Goal: Check status: Check status

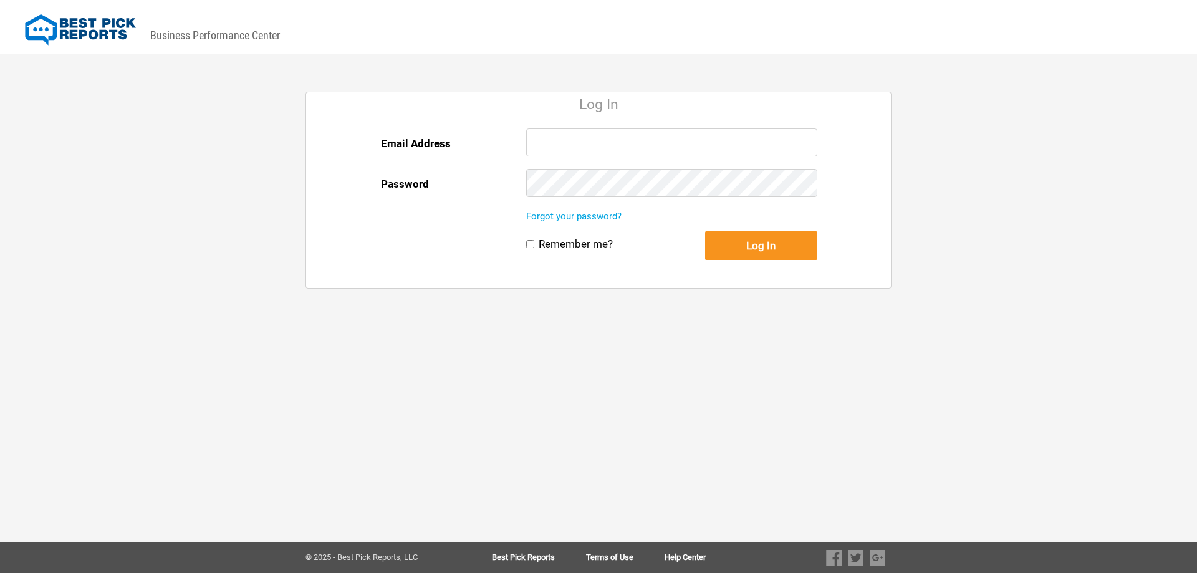
type input "[EMAIL_ADDRESS][DOMAIN_NAME]"
click at [776, 248] on button "Log In" at bounding box center [761, 245] width 112 height 29
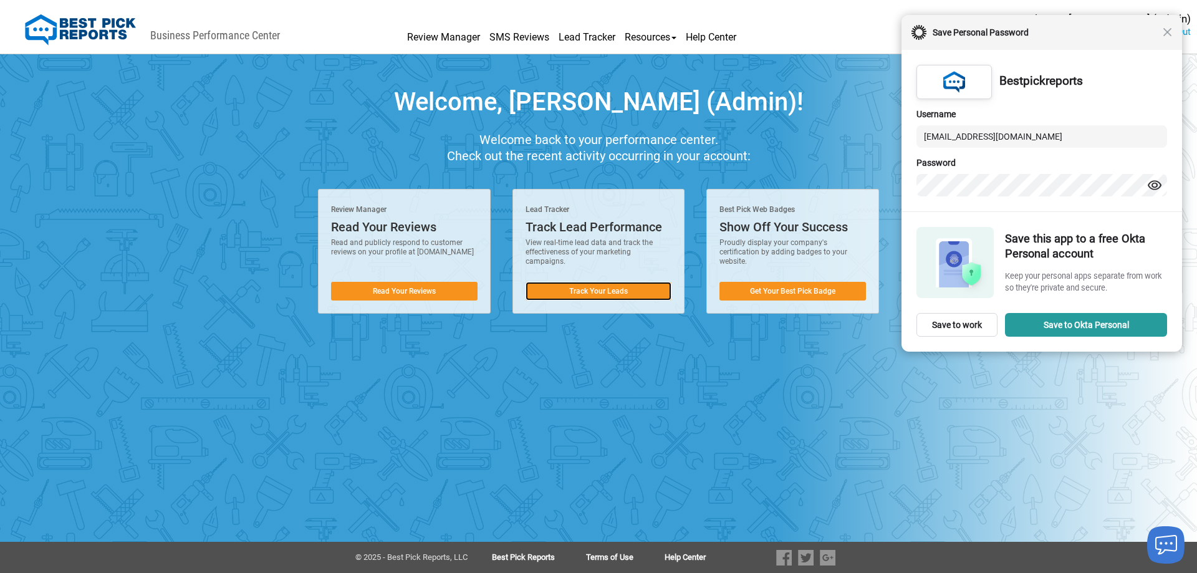
click at [623, 292] on link "Track Your Leads" at bounding box center [598, 291] width 146 height 19
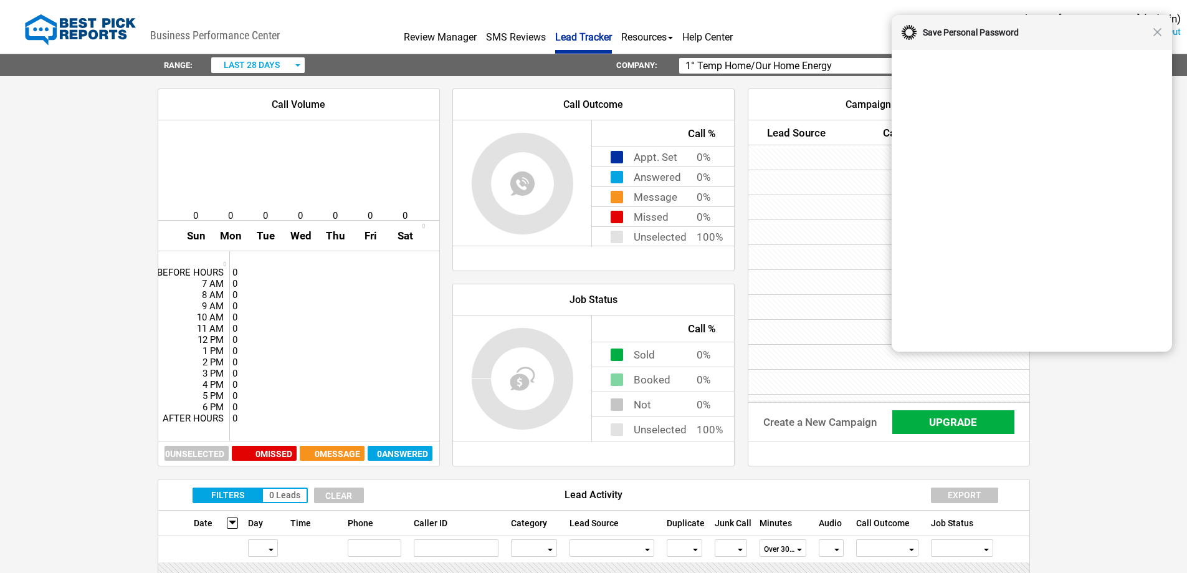
drag, startPoint x: 864, startPoint y: 65, endPoint x: 616, endPoint y: 26, distance: 250.4
click at [618, 28] on div "DASHBOARD PREVIEW DASHBOARD PREVIEW You are viewing this company dashboard as a…" at bounding box center [593, 442] width 1187 height 884
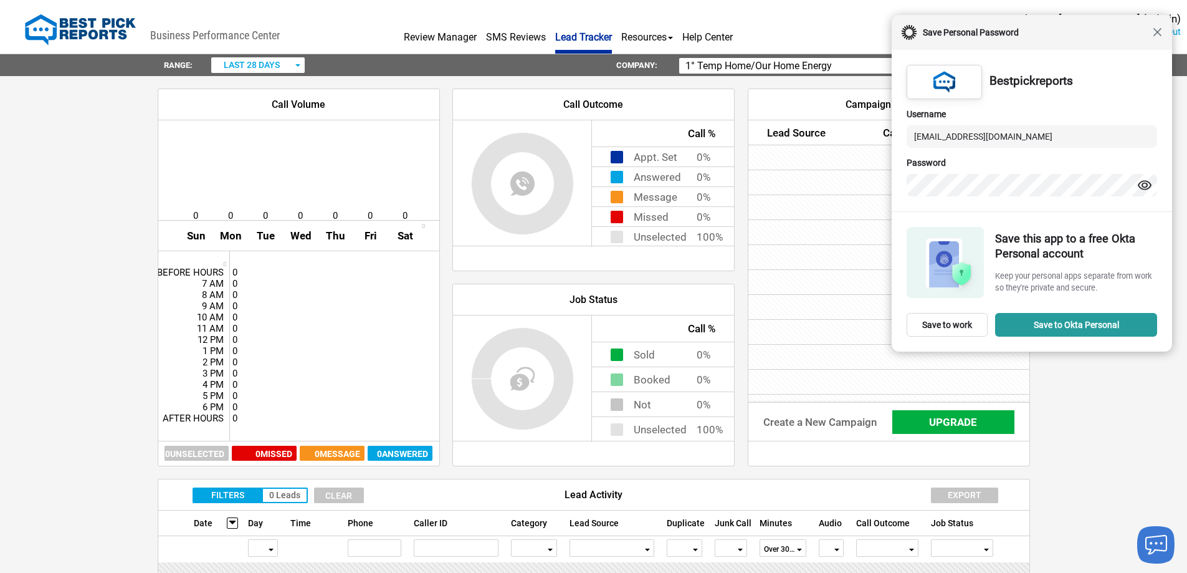
click at [1160, 31] on span "Close" at bounding box center [1157, 31] width 9 height 9
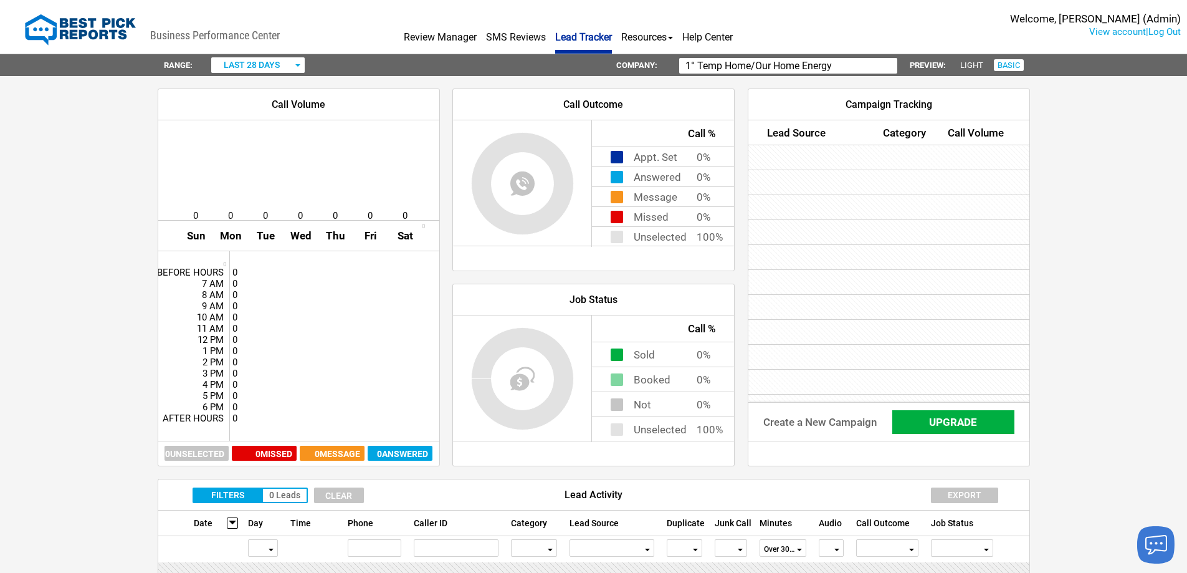
drag, startPoint x: 849, startPoint y: 70, endPoint x: 661, endPoint y: 54, distance: 189.5
click at [661, 54] on div "Range: last 28 days all time [DATE] [DATE] this week last week last 7 days last…" at bounding box center [593, 65] width 897 height 22
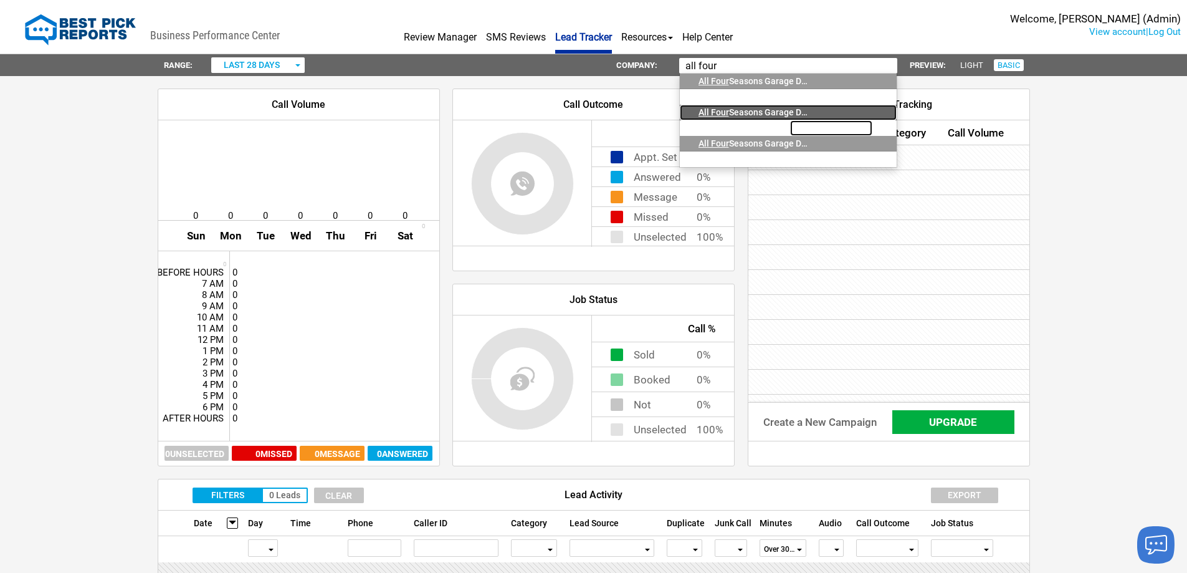
click at [823, 105] on link "All Four Seasons Garage Doors, Inc. [GEOGRAPHIC_DATA]" at bounding box center [788, 113] width 217 height 16
type input "All Four Seasons Garage Doors, Inc."
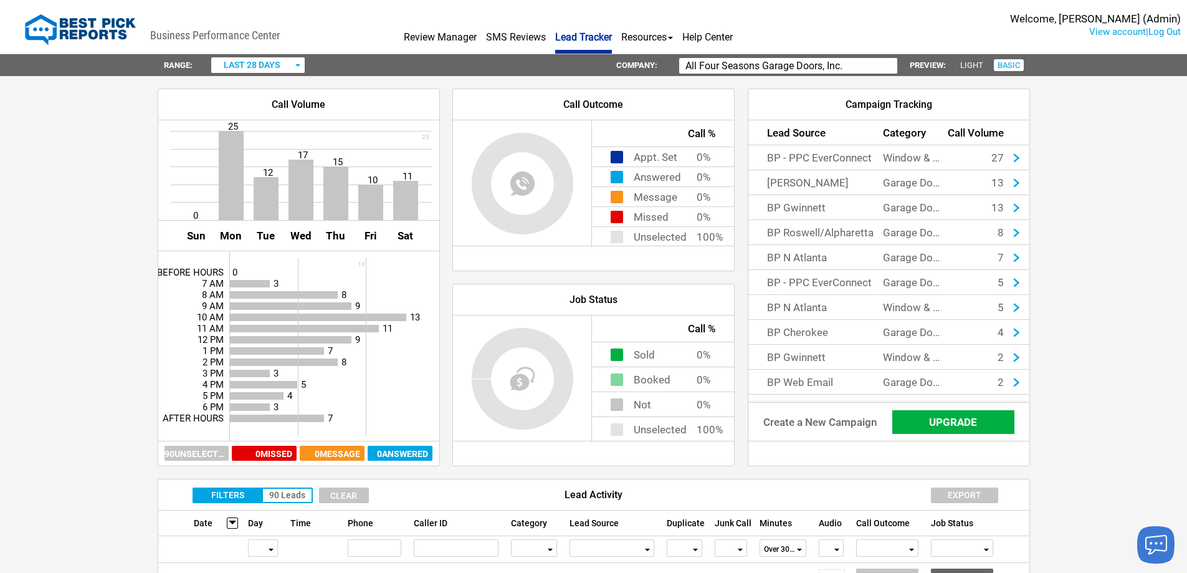
click at [248, 66] on span "last 28 days" at bounding box center [252, 65] width 56 height 10
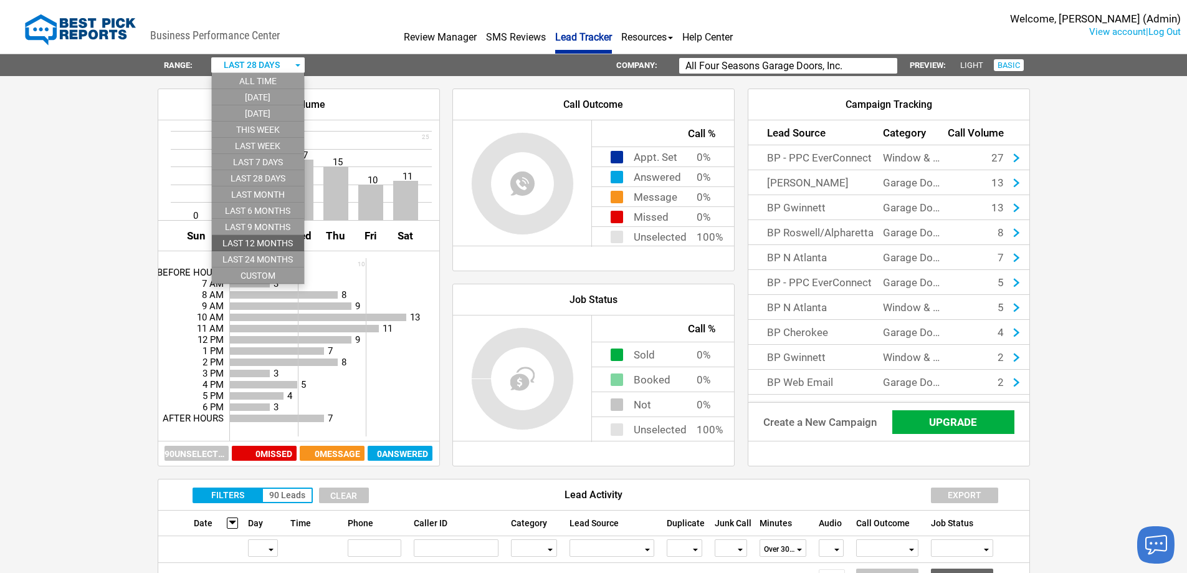
click at [252, 240] on li "last 12 months" at bounding box center [258, 243] width 92 height 16
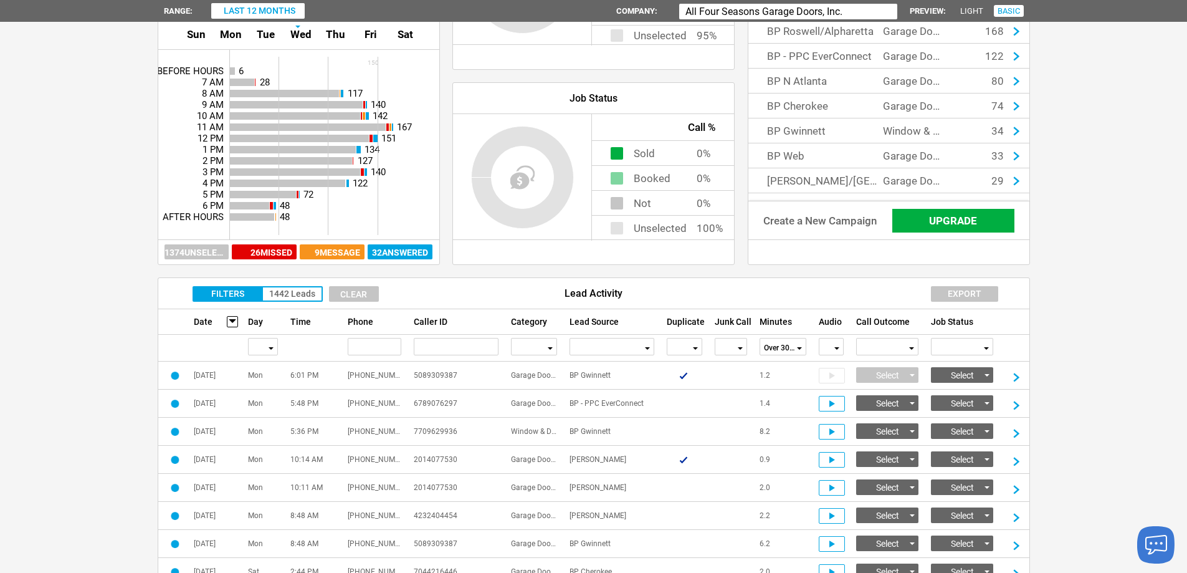
scroll to position [187, 0]
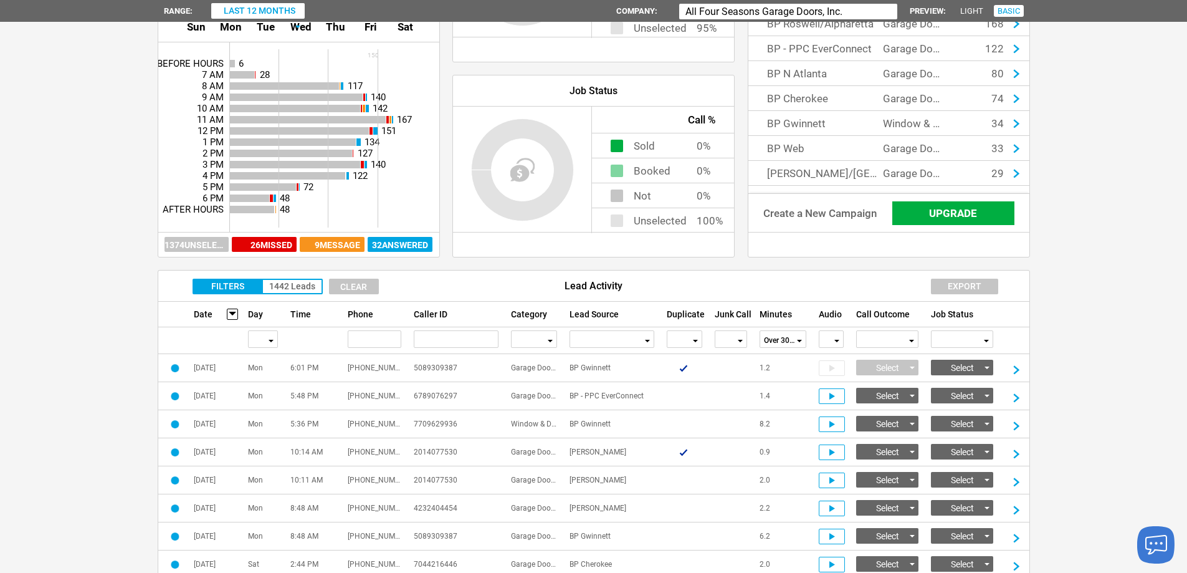
click at [544, 339] on span "button" at bounding box center [530, 340] width 31 height 17
click at [535, 367] on li "Garage Doors" at bounding box center [534, 371] width 45 height 16
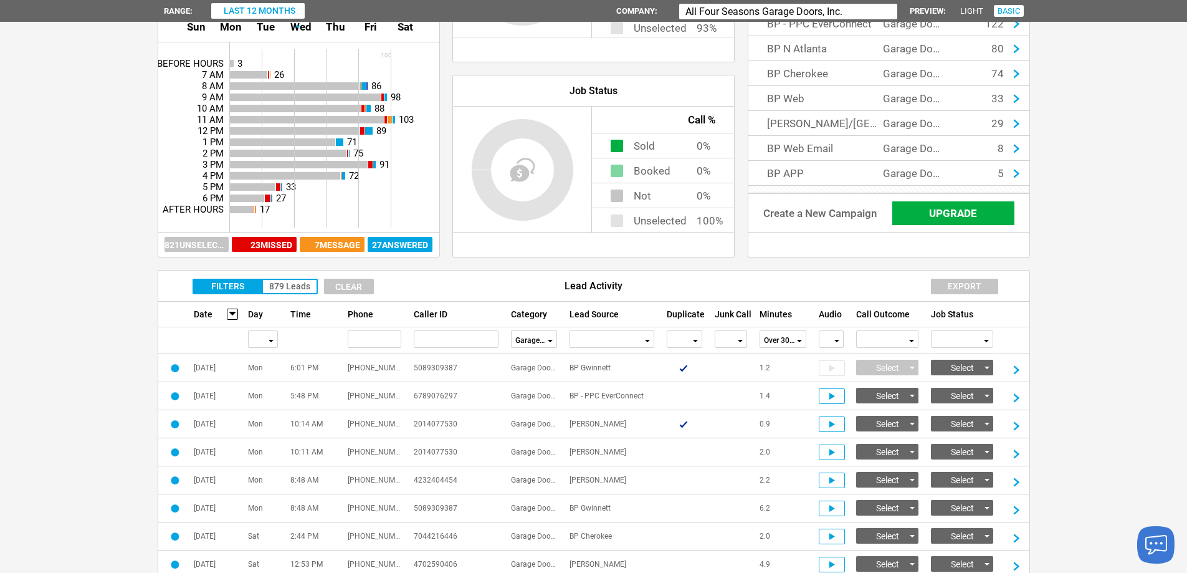
click at [696, 338] on div "button" at bounding box center [695, 340] width 6 height 17
click at [687, 385] on li "No" at bounding box center [684, 387] width 34 height 16
click at [739, 337] on div "button" at bounding box center [740, 340] width 6 height 17
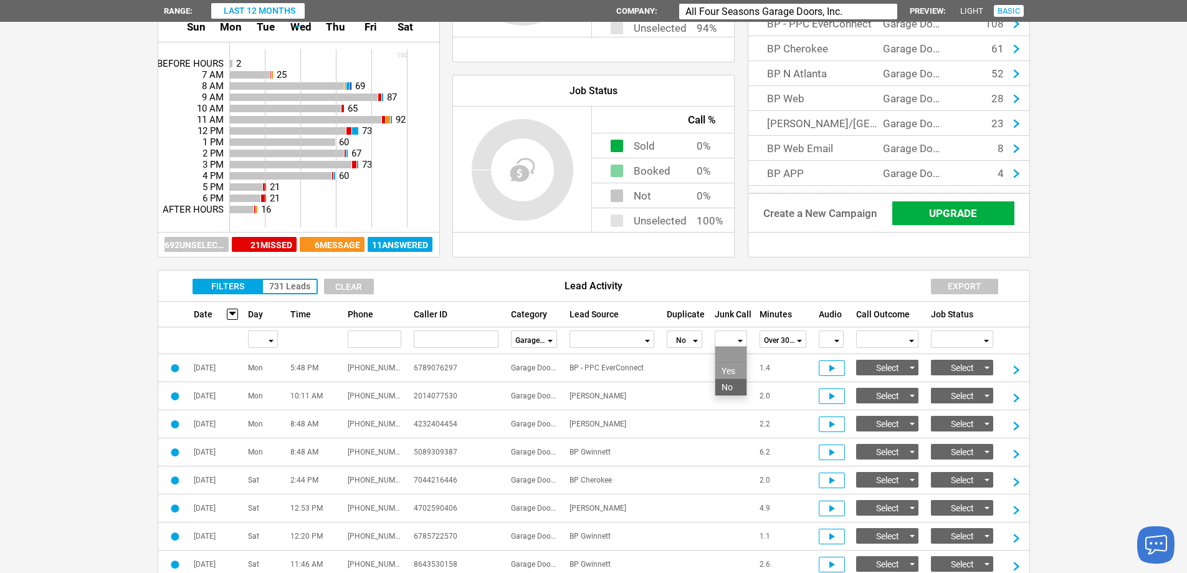
click at [735, 384] on li "No" at bounding box center [730, 387] width 31 height 16
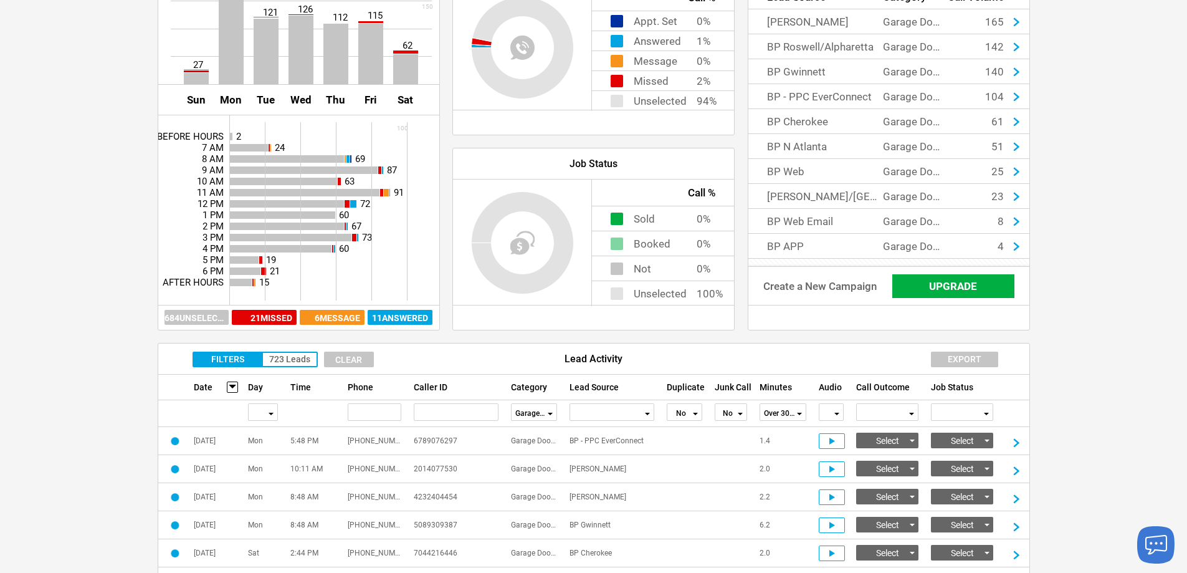
scroll to position [0, 0]
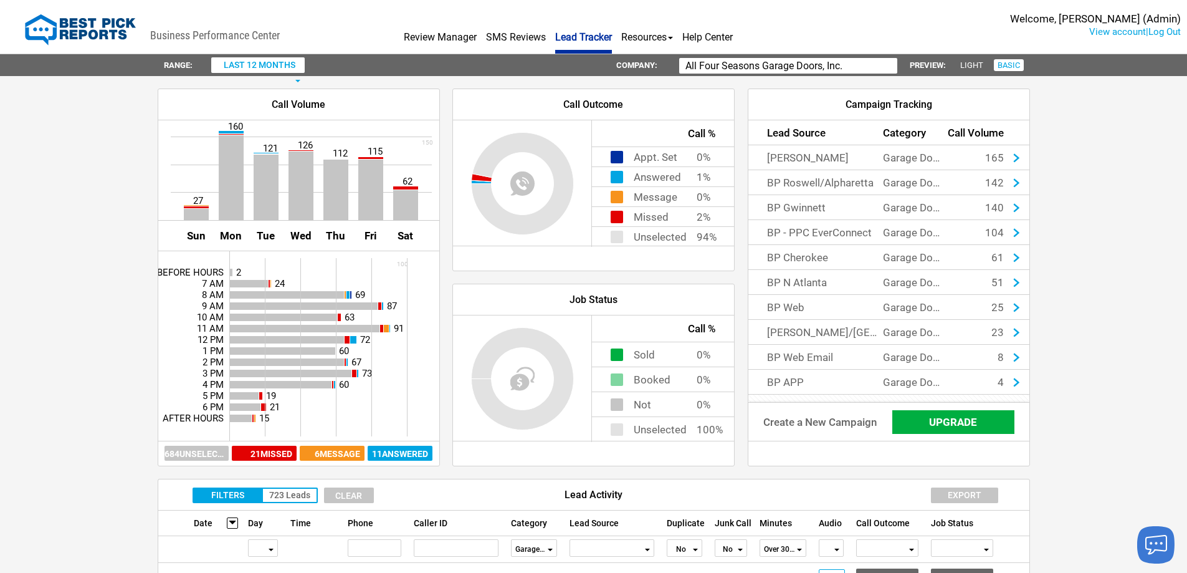
click at [276, 69] on span "last 12 months" at bounding box center [260, 65] width 72 height 10
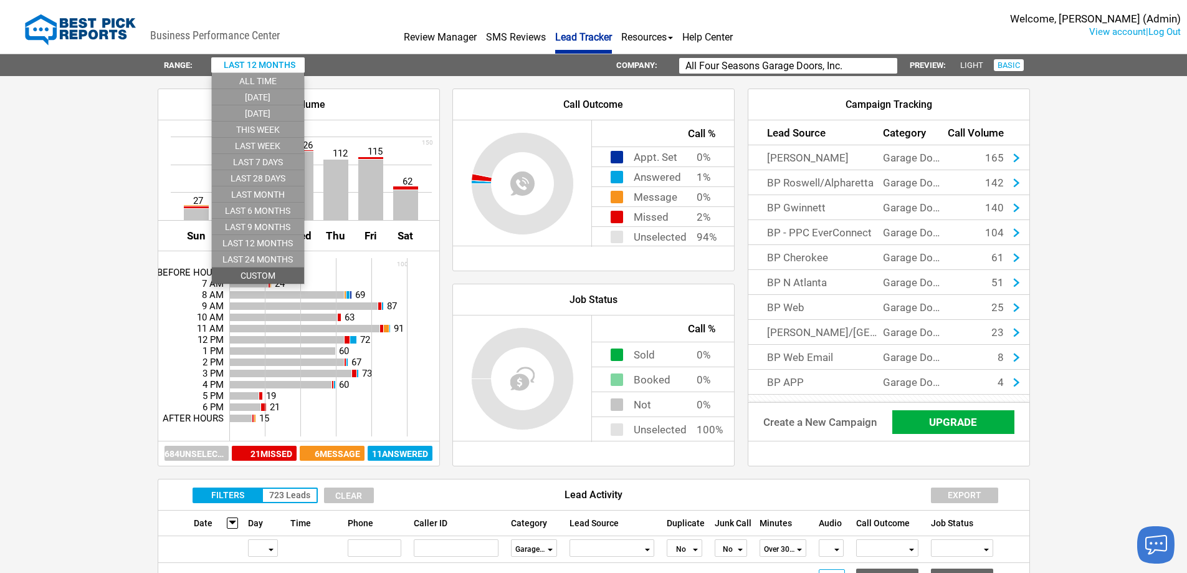
click at [274, 270] on li "custom" at bounding box center [258, 275] width 92 height 16
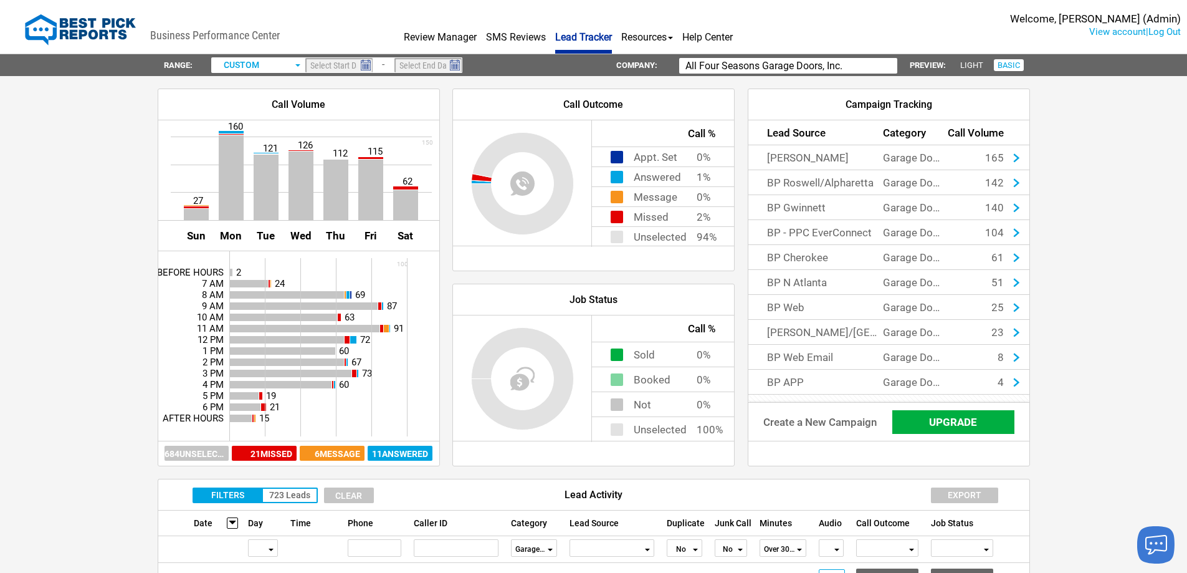
click at [363, 62] on img at bounding box center [366, 65] width 16 height 17
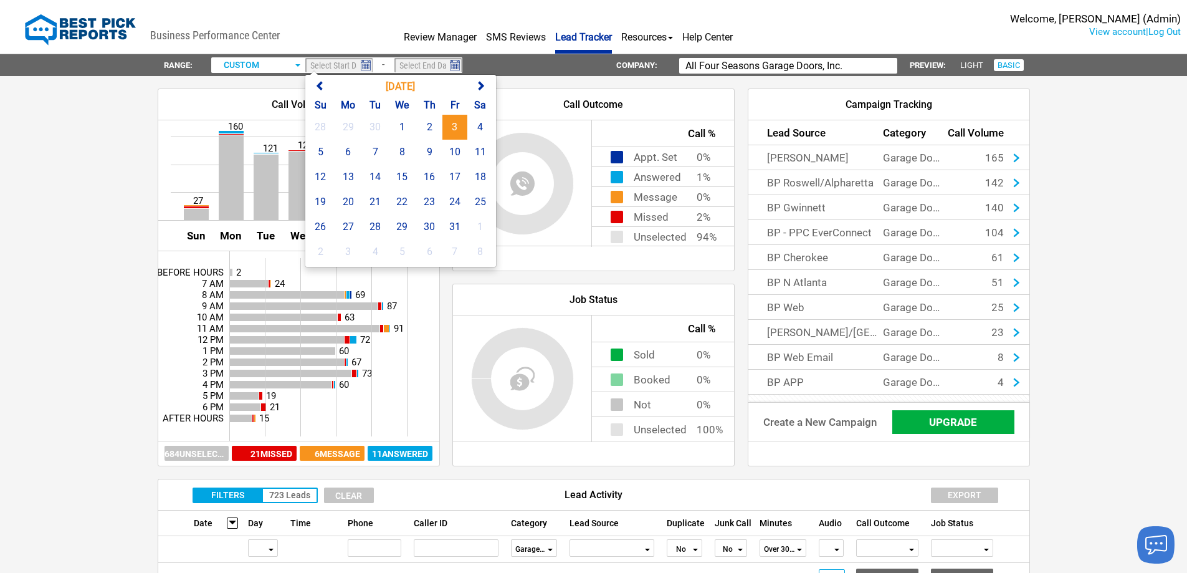
click at [312, 81] on th at bounding box center [321, 86] width 26 height 19
click at [318, 83] on span at bounding box center [320, 86] width 10 height 10
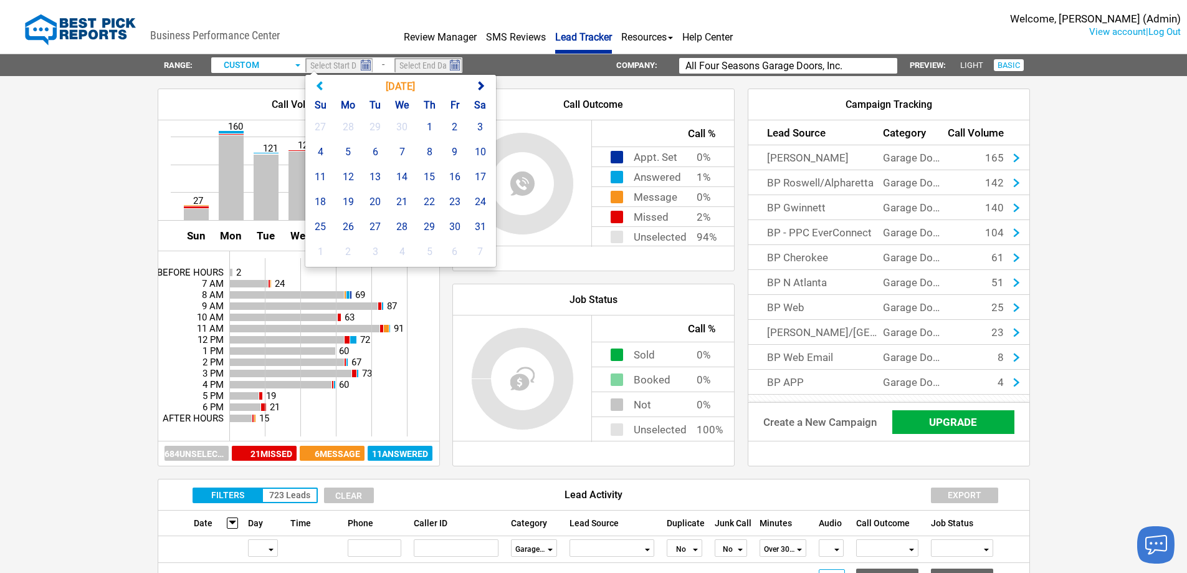
click at [318, 83] on span at bounding box center [320, 86] width 10 height 10
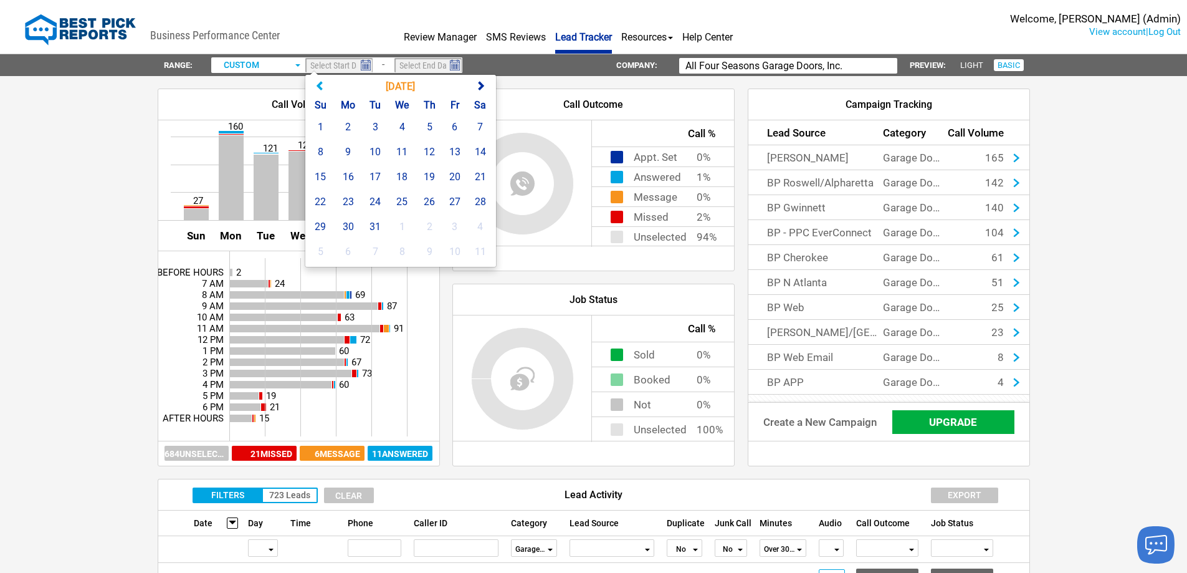
click at [318, 83] on span at bounding box center [320, 86] width 10 height 10
click at [319, 123] on td "1" at bounding box center [321, 127] width 26 height 25
type input "[DATE]"
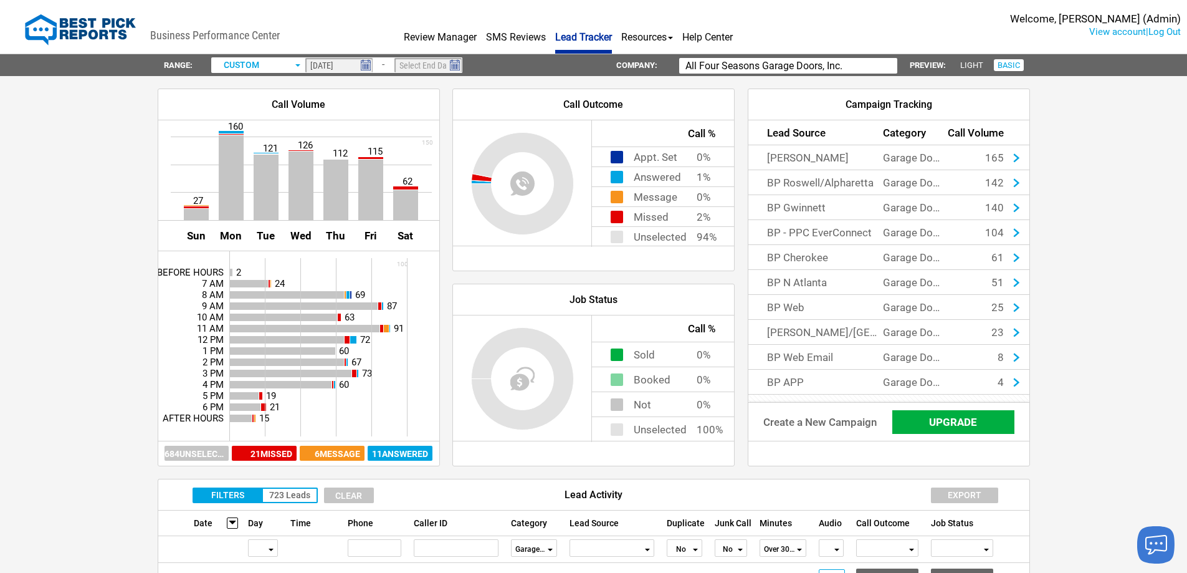
click at [453, 64] on img at bounding box center [455, 65] width 16 height 17
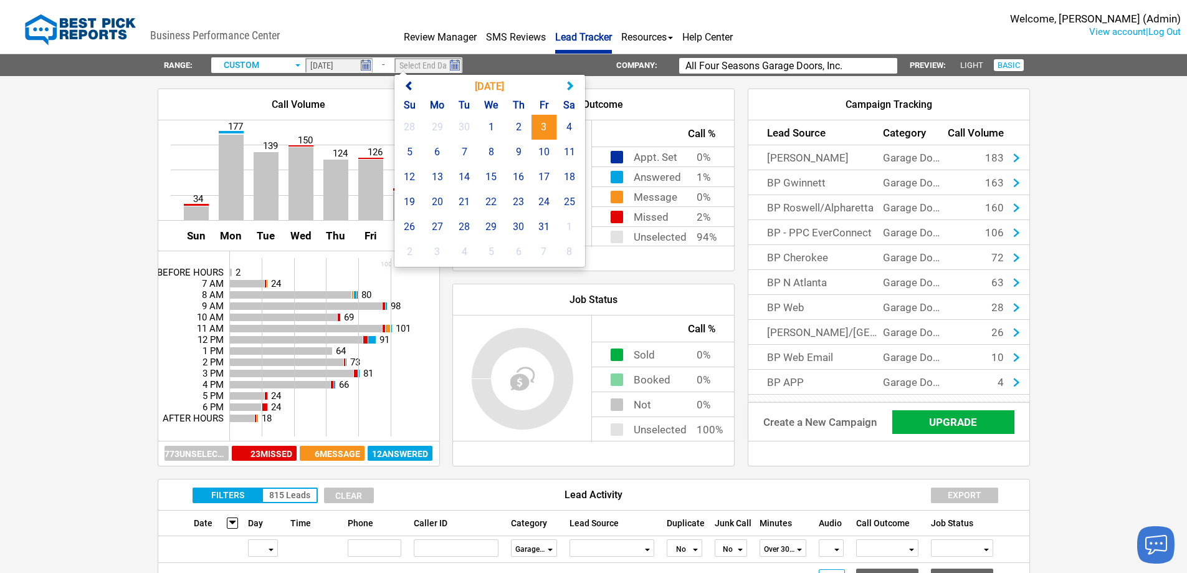
click at [568, 81] on span at bounding box center [570, 86] width 10 height 10
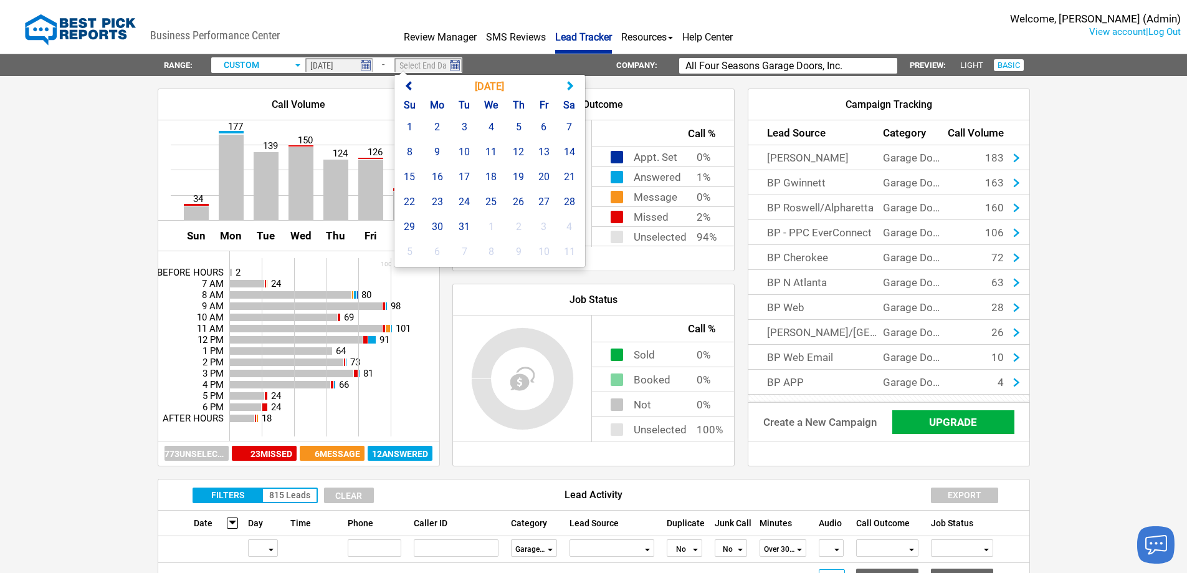
click at [568, 81] on span at bounding box center [570, 86] width 10 height 10
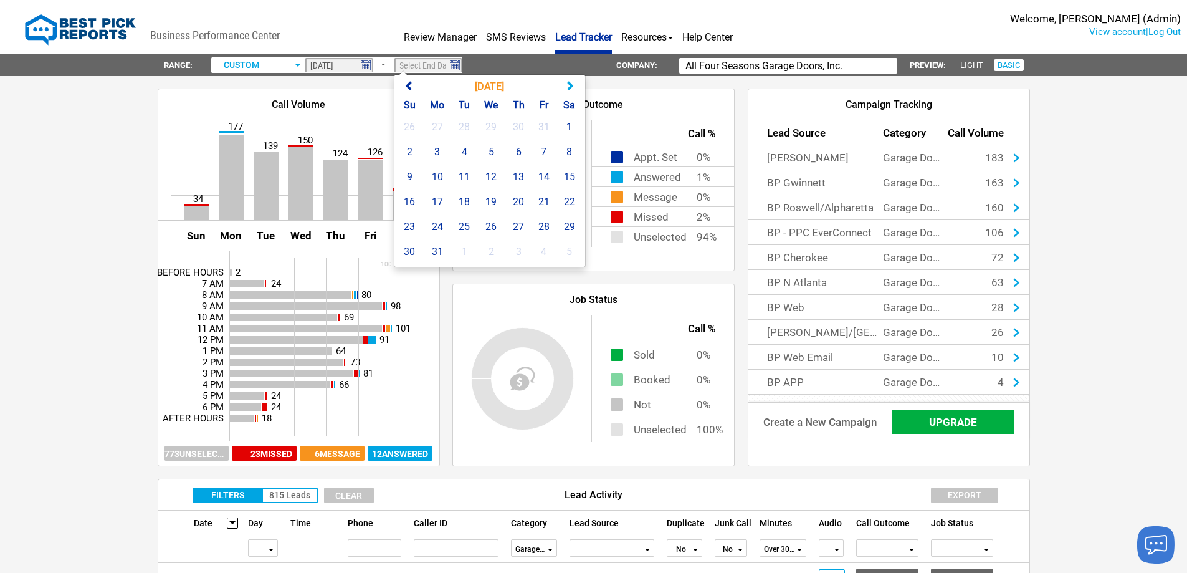
click at [568, 81] on span at bounding box center [570, 86] width 10 height 10
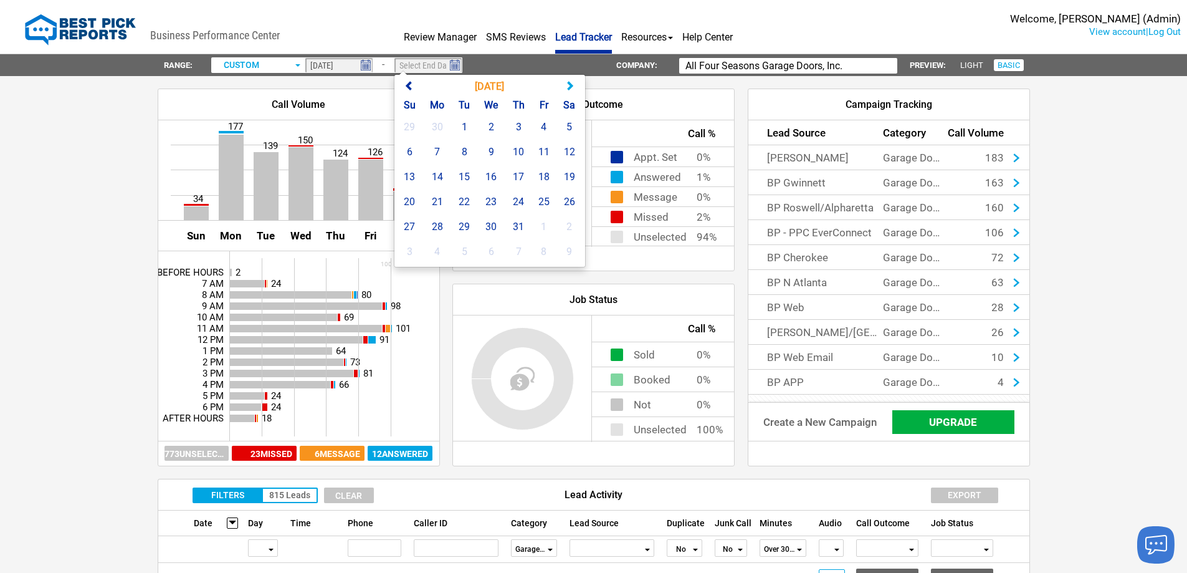
click at [568, 81] on span at bounding box center [570, 86] width 10 height 10
click at [409, 84] on span at bounding box center [409, 86] width 10 height 10
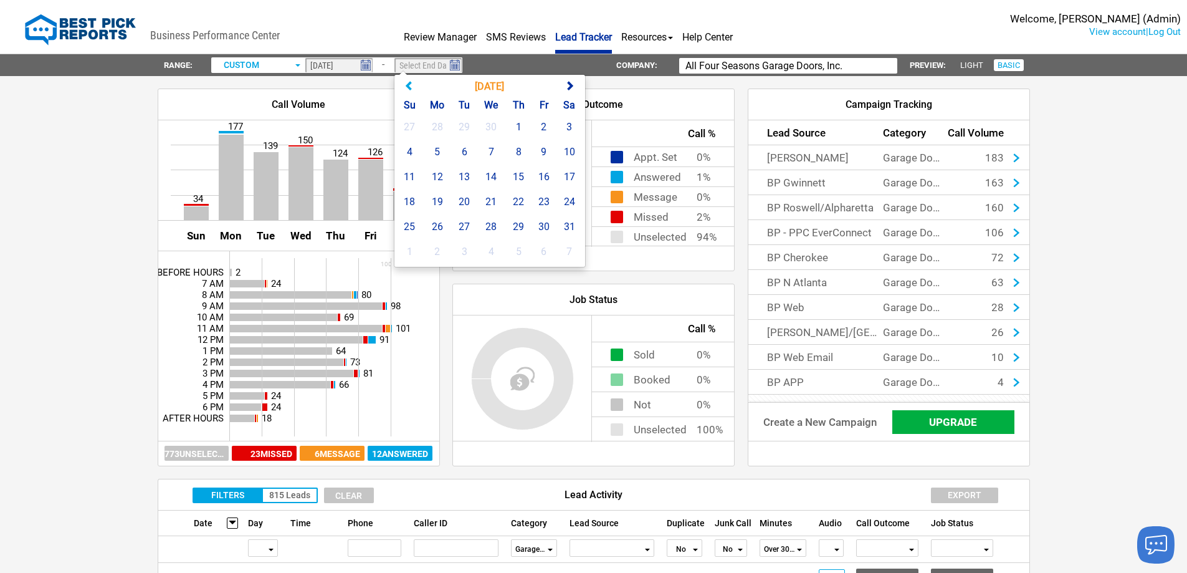
click at [409, 84] on span at bounding box center [409, 86] width 10 height 10
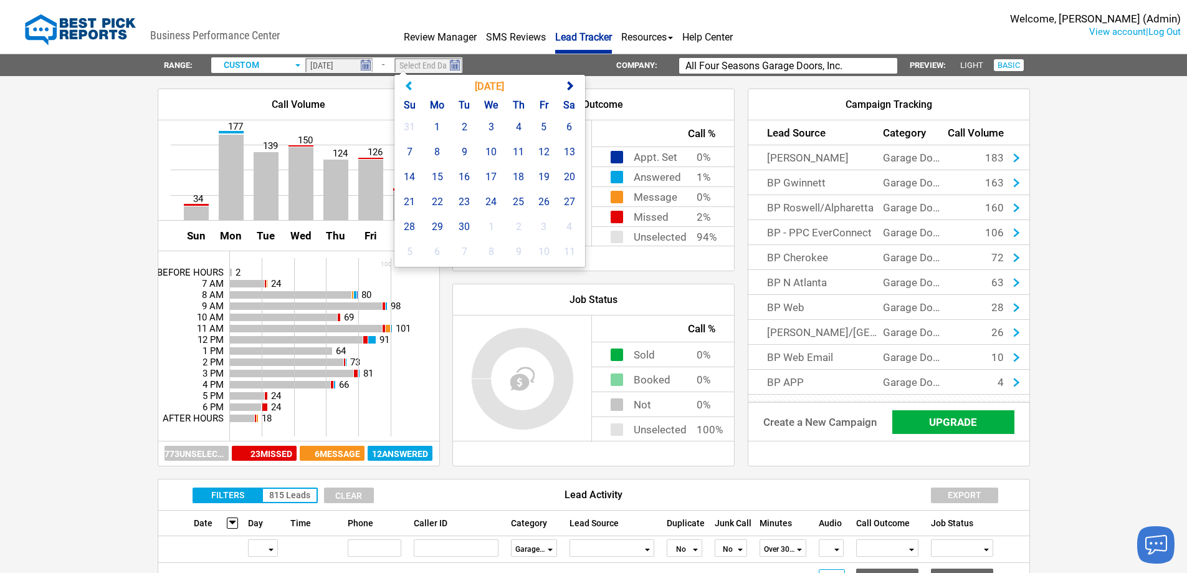
click at [409, 84] on span at bounding box center [409, 86] width 10 height 10
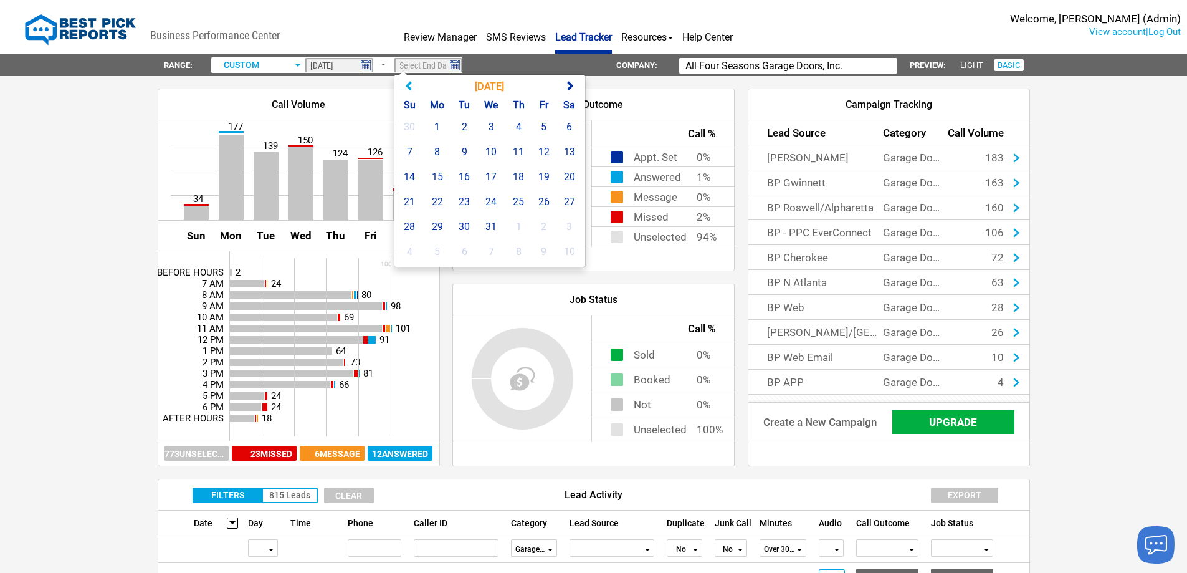
click at [409, 84] on span at bounding box center [409, 86] width 10 height 10
click at [444, 123] on td "1" at bounding box center [437, 127] width 29 height 25
type input "[DATE]"
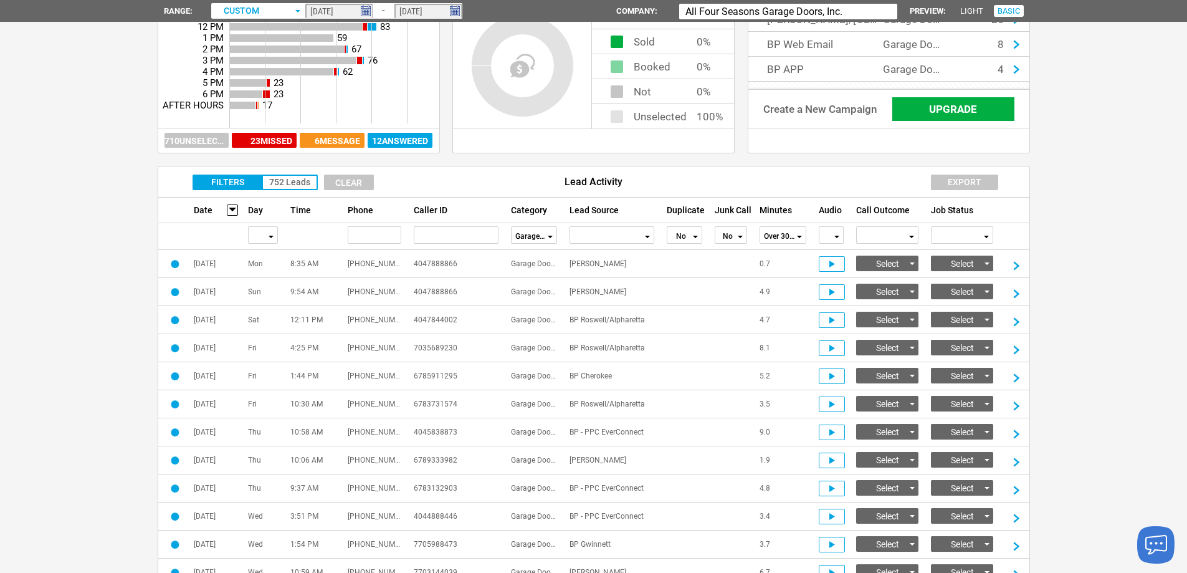
scroll to position [312, 0]
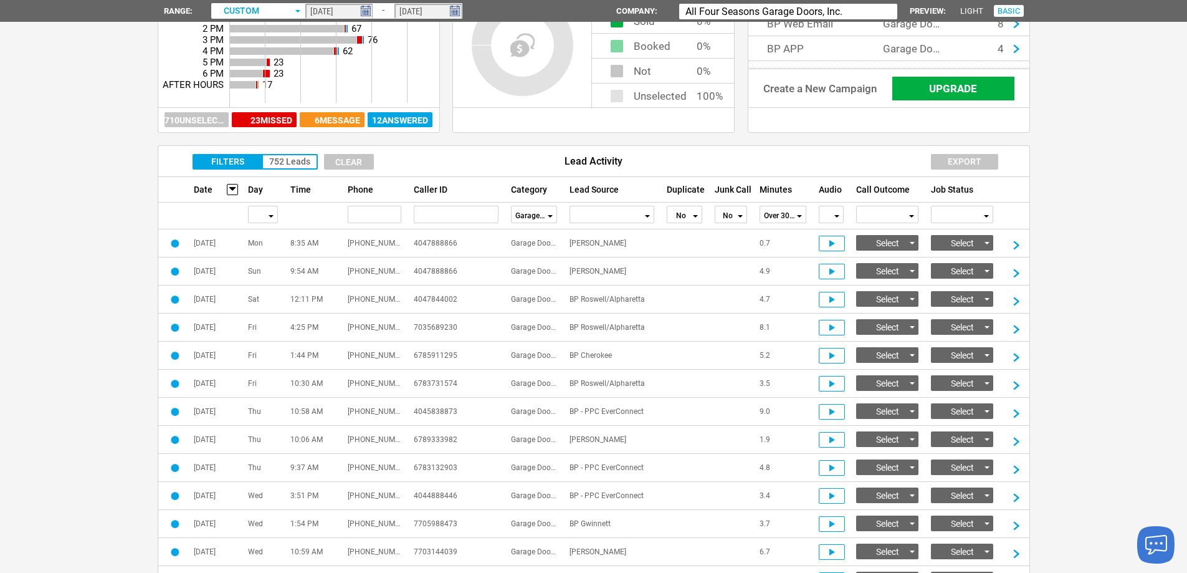
click at [543, 216] on span "Garage Doors" at bounding box center [530, 215] width 31 height 17
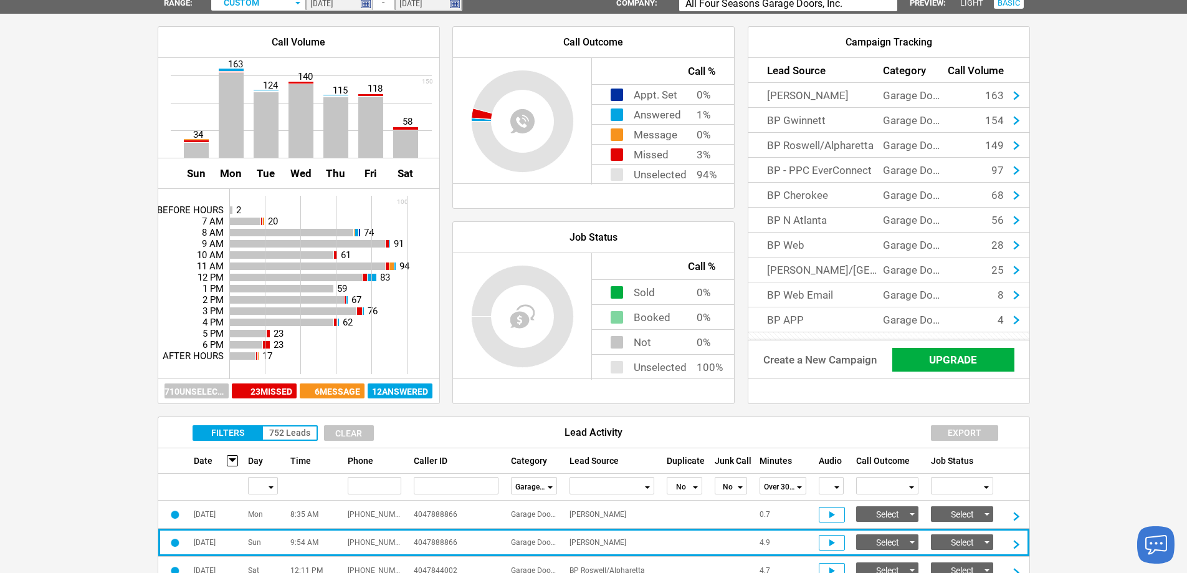
scroll to position [0, 0]
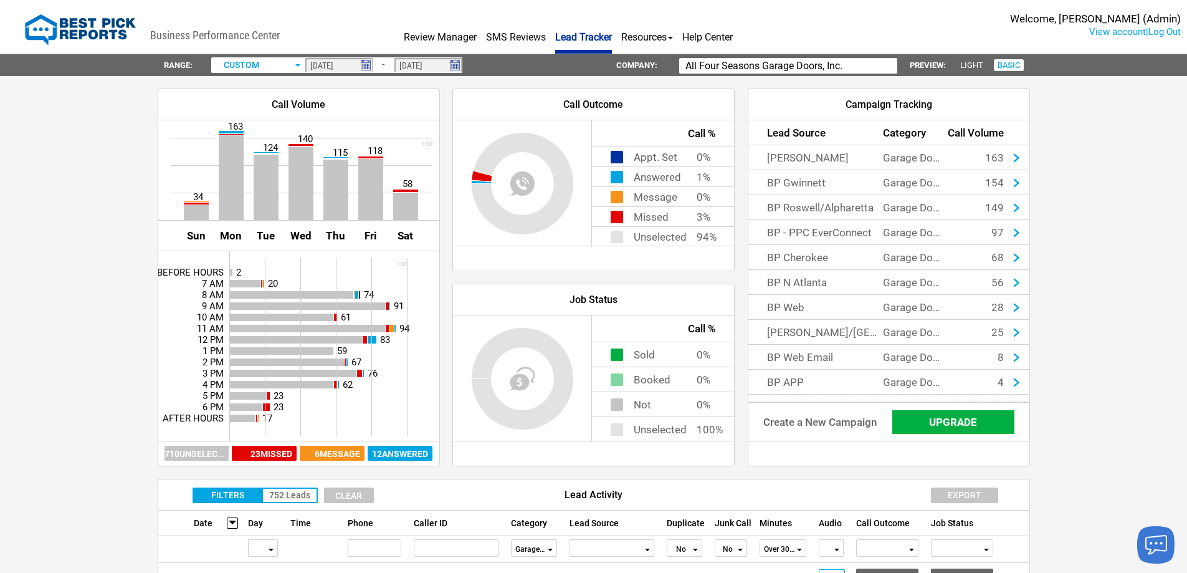
click at [368, 66] on img at bounding box center [366, 65] width 16 height 17
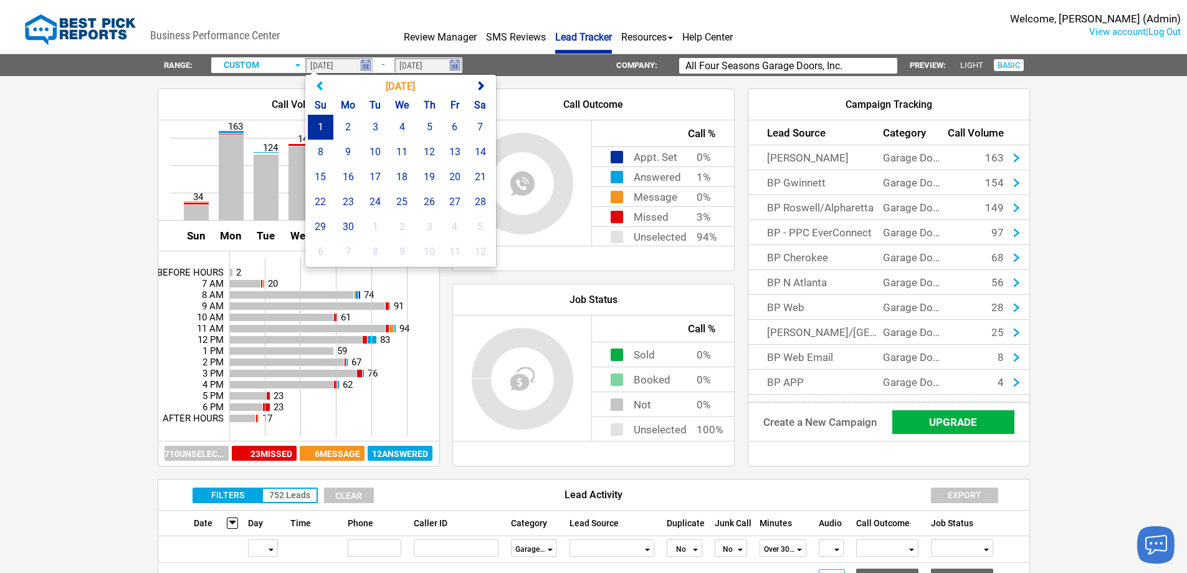
click at [319, 87] on span at bounding box center [320, 86] width 10 height 10
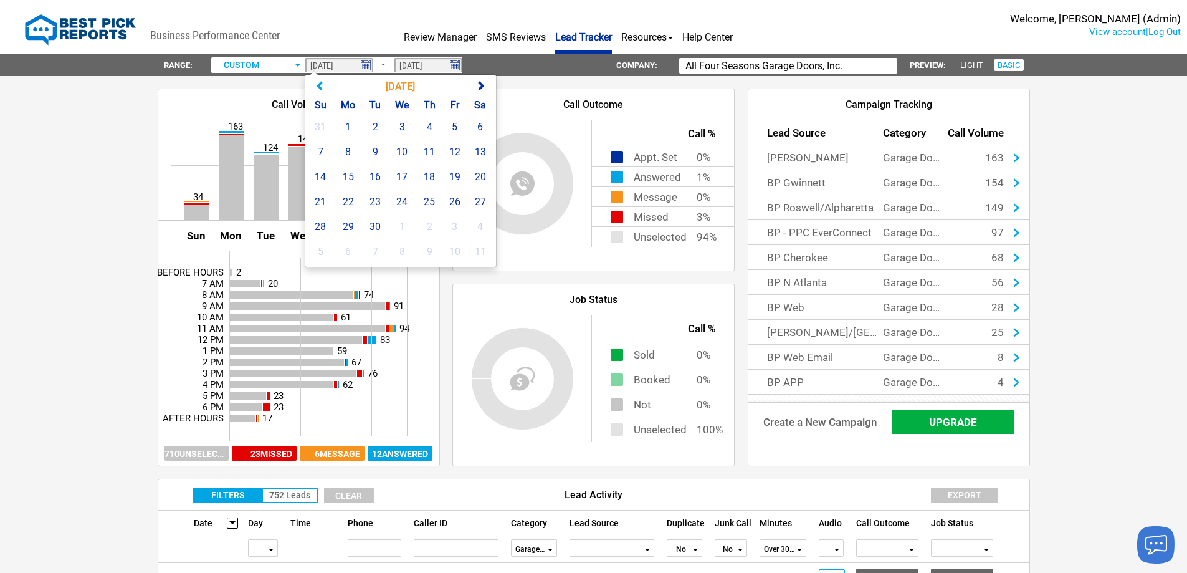
click at [319, 87] on span at bounding box center [320, 86] width 10 height 10
click at [351, 128] on td "1" at bounding box center [347, 127] width 29 height 25
type input "[DATE]"
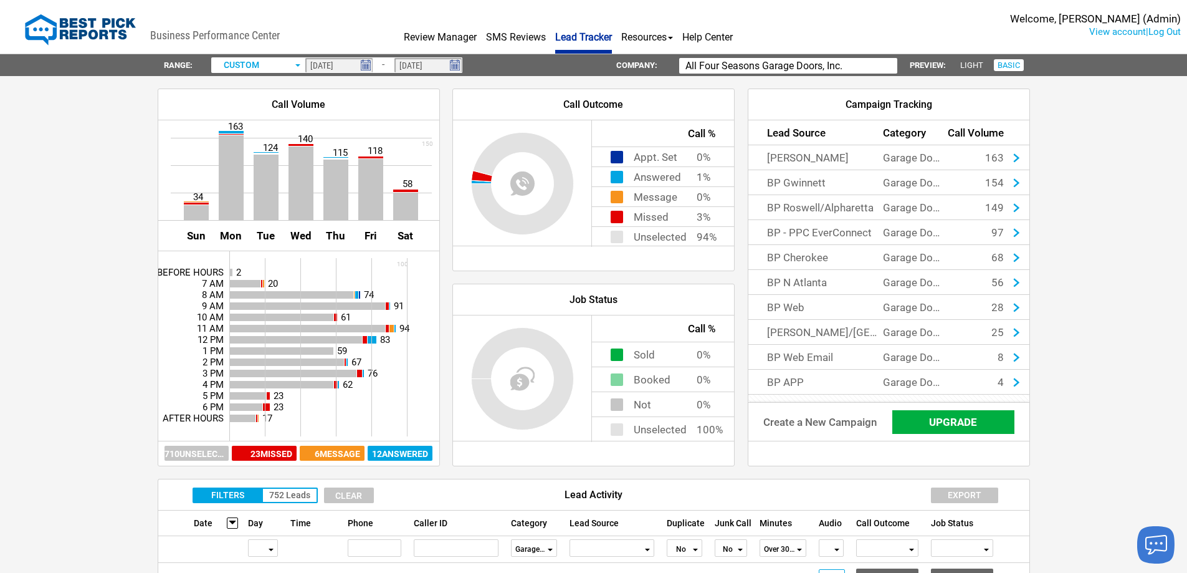
click at [459, 68] on img at bounding box center [455, 65] width 16 height 17
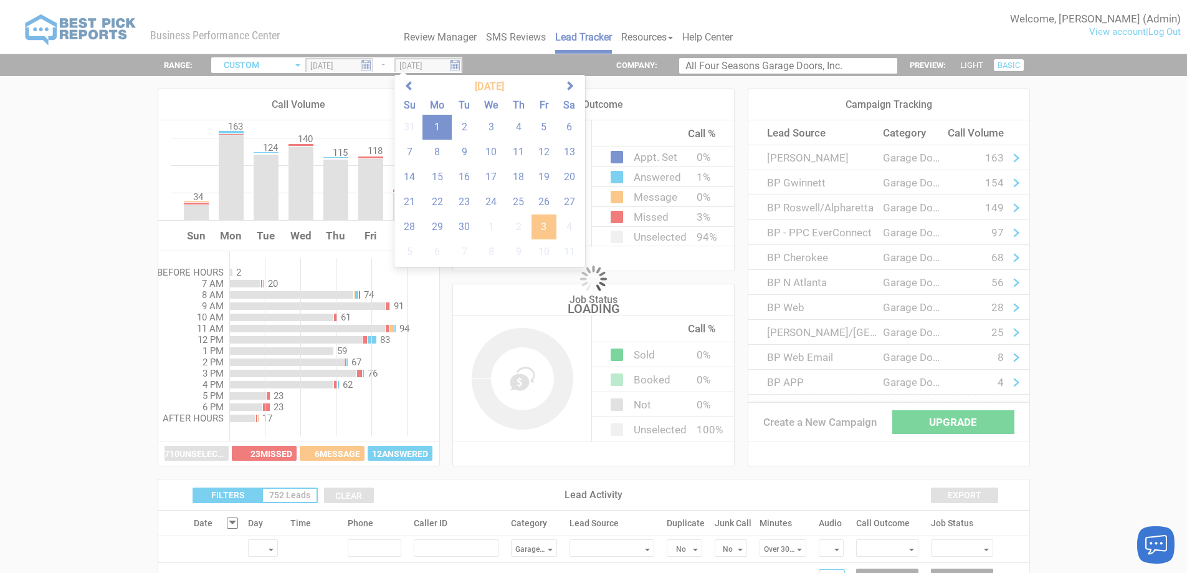
click at [406, 82] on div "loading" at bounding box center [593, 286] width 1187 height 573
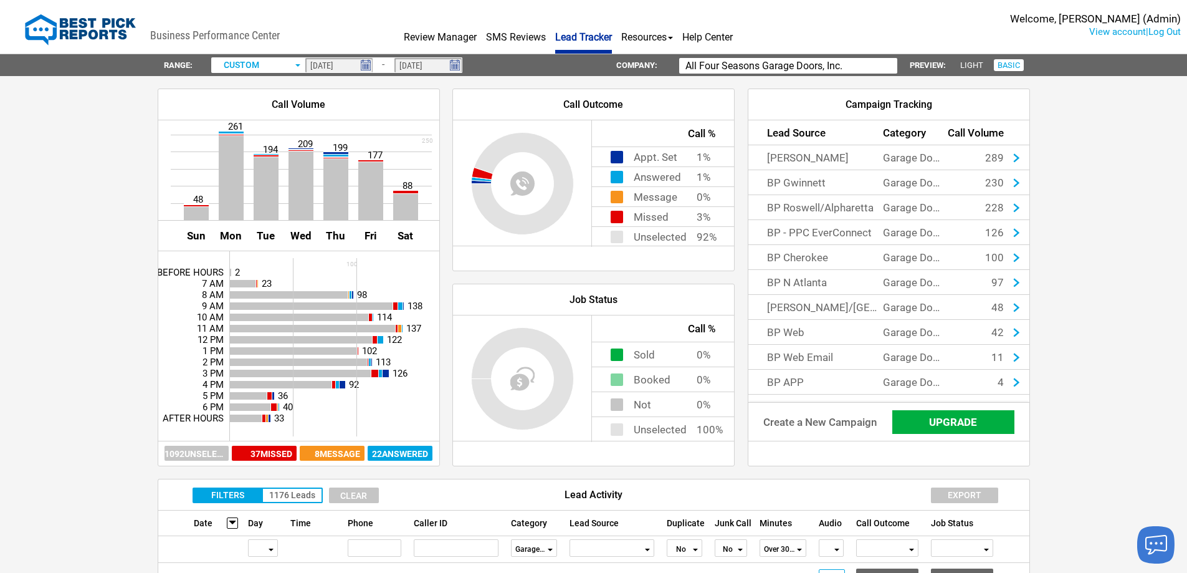
click at [452, 65] on img at bounding box center [455, 65] width 16 height 17
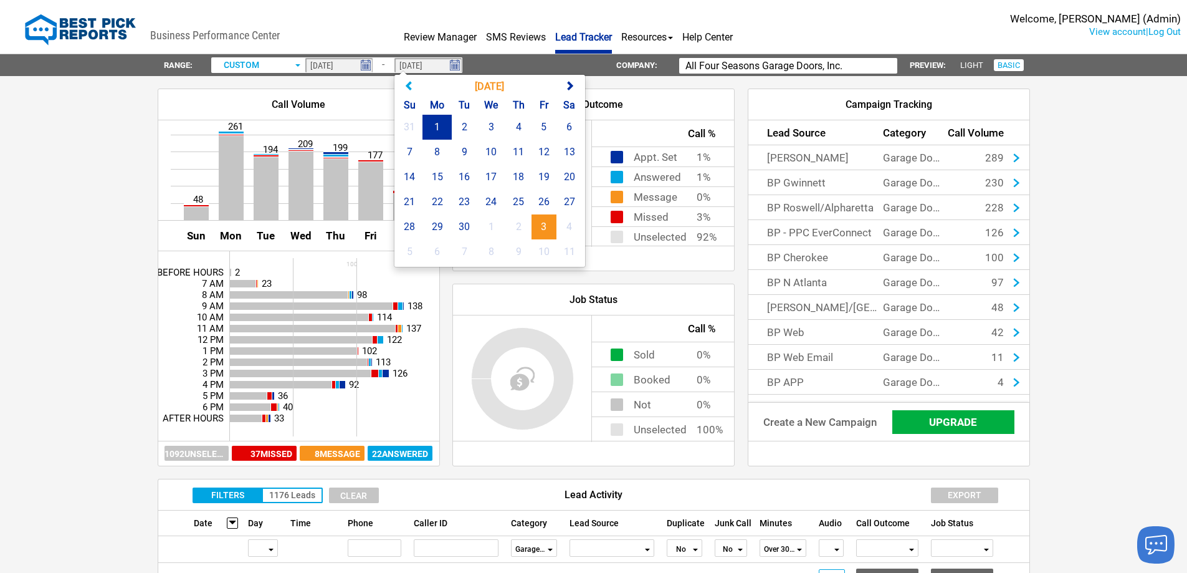
click at [405, 82] on span at bounding box center [409, 86] width 10 height 10
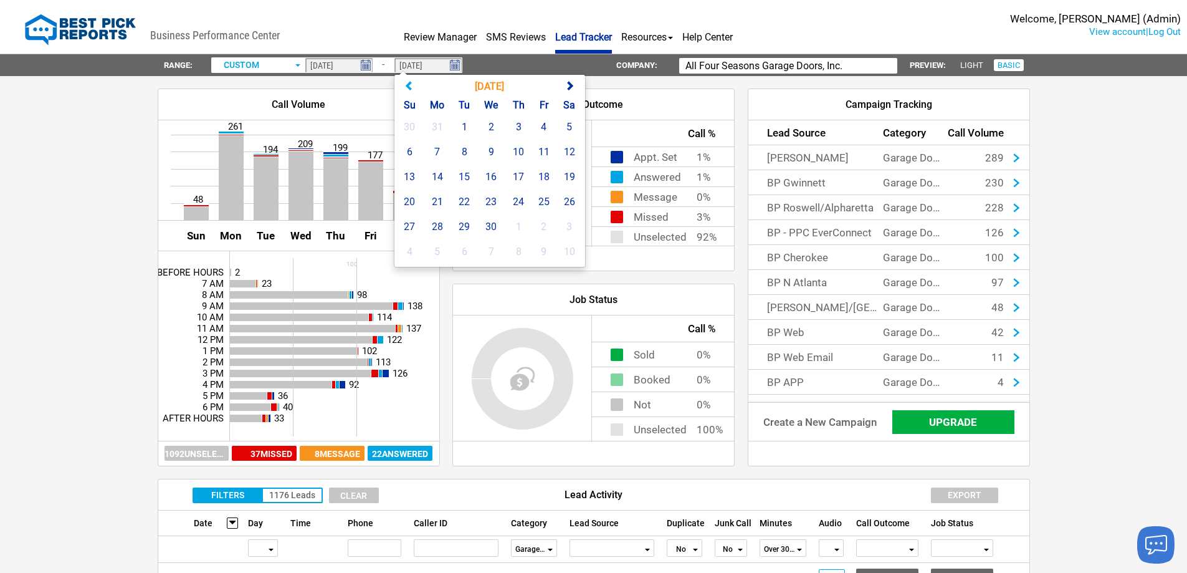
click at [405, 82] on span at bounding box center [409, 86] width 10 height 10
click at [572, 84] on span at bounding box center [570, 86] width 10 height 10
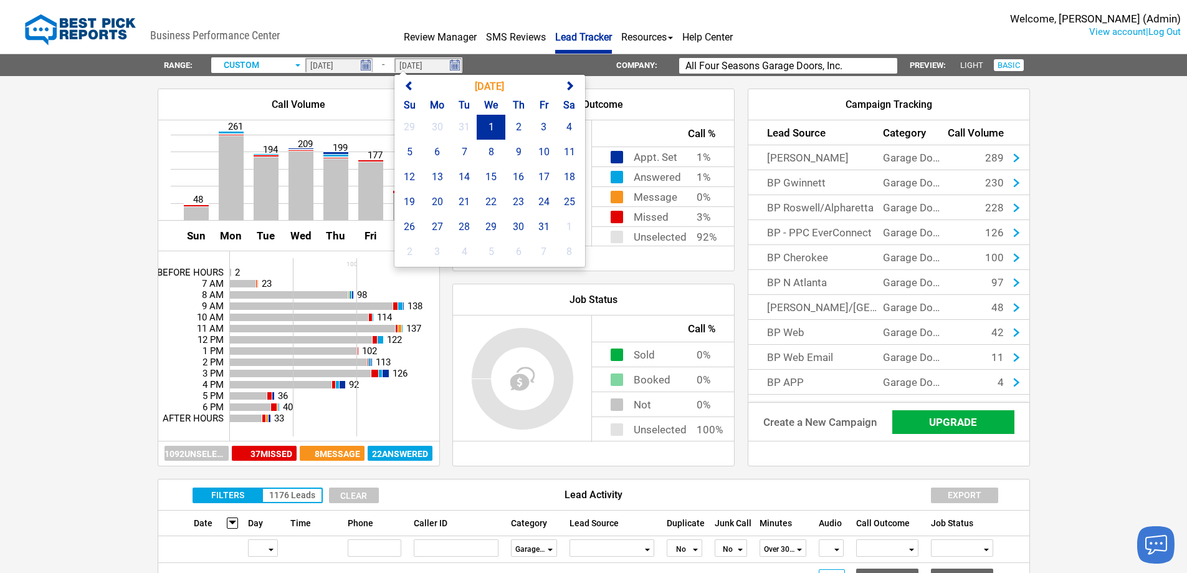
click at [489, 124] on td "1" at bounding box center [491, 127] width 29 height 25
type input "[DATE]"
